Goal: Task Accomplishment & Management: Use online tool/utility

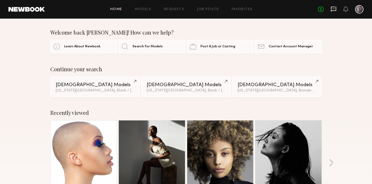
click at [336, 9] on icon at bounding box center [333, 9] width 5 height 5
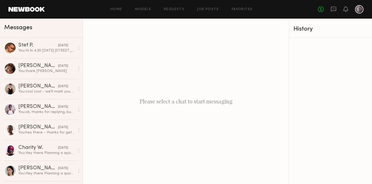
click at [213, 11] on div "Home Models Requests Job Posts Favorites Sign Out No fees up to $5,000" at bounding box center [204, 9] width 319 height 8
click at [208, 11] on div "Home Models Requests Job Posts Favorites Sign Out No fees up to $5,000" at bounding box center [204, 9] width 319 height 8
click at [208, 8] on link "Job Posts" at bounding box center [208, 9] width 22 height 3
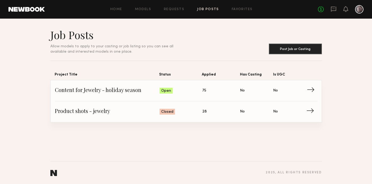
click at [93, 87] on span "Content for Jewelry - holiday season" at bounding box center [107, 91] width 105 height 8
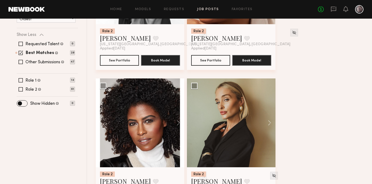
scroll to position [162, 0]
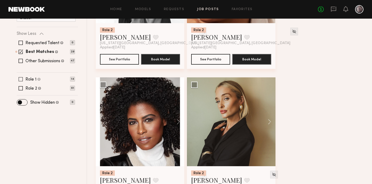
click at [21, 79] on span at bounding box center [21, 79] width 4 height 4
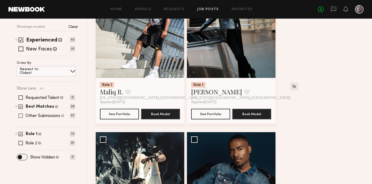
scroll to position [108, 0]
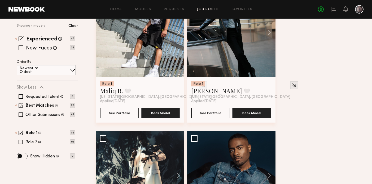
click at [20, 106] on span at bounding box center [21, 105] width 5 height 5
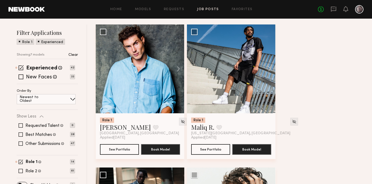
scroll to position [72, 0]
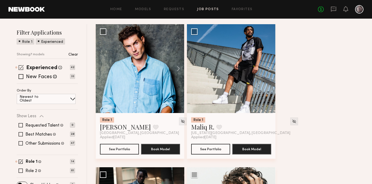
click at [19, 69] on span at bounding box center [21, 67] width 5 height 5
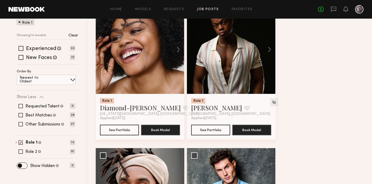
scroll to position [97, 0]
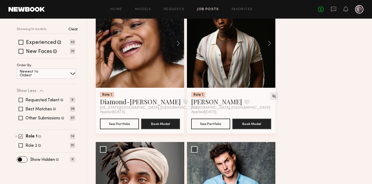
click at [21, 135] on span at bounding box center [21, 136] width 5 height 5
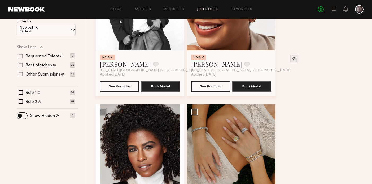
scroll to position [136, 0]
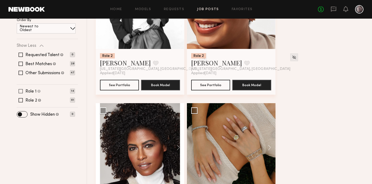
click at [21, 90] on span at bounding box center [21, 91] width 4 height 4
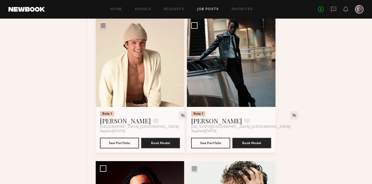
scroll to position [0, 0]
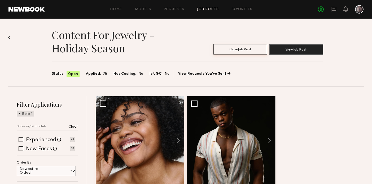
click at [237, 47] on button "Close Job Post" at bounding box center [241, 49] width 54 height 11
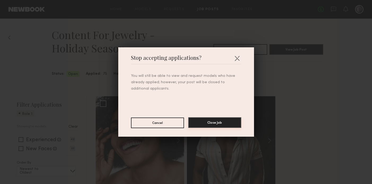
click at [224, 122] on button "Close Job" at bounding box center [214, 122] width 53 height 11
